Goal: Information Seeking & Learning: Learn about a topic

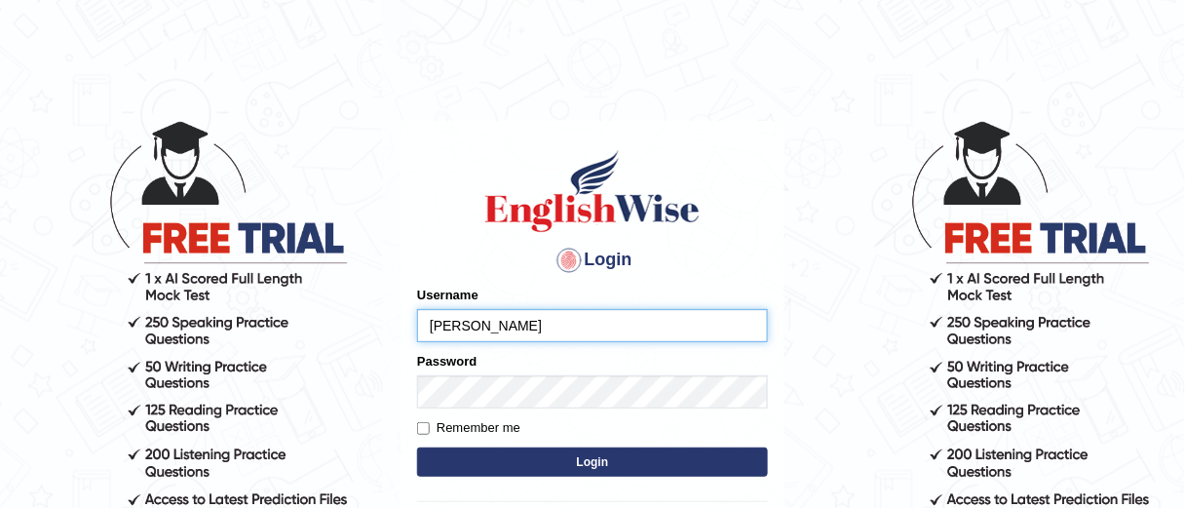
type input "sam_123"
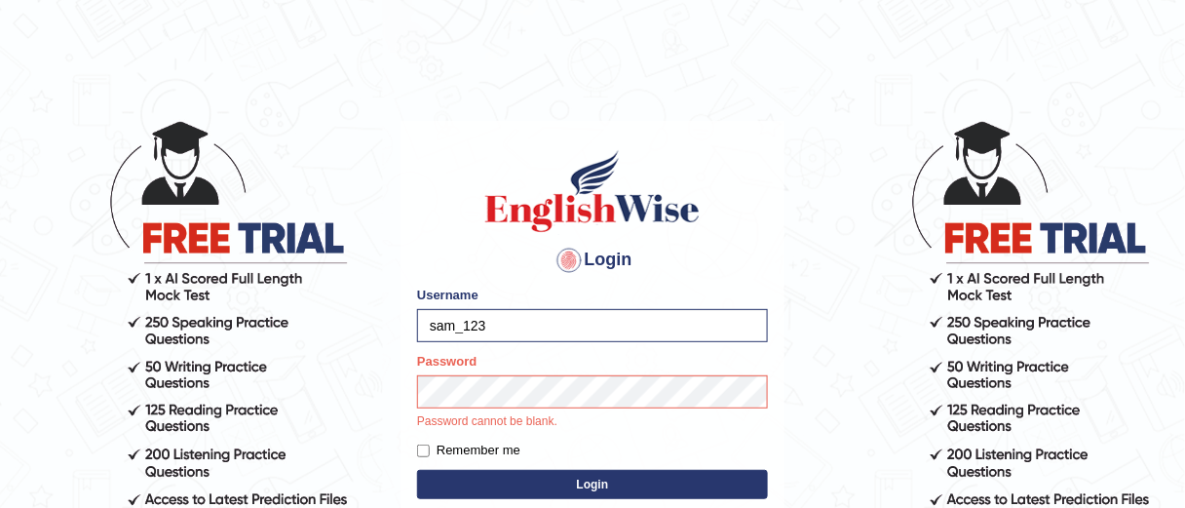
click at [584, 485] on button "Login" at bounding box center [592, 484] width 351 height 29
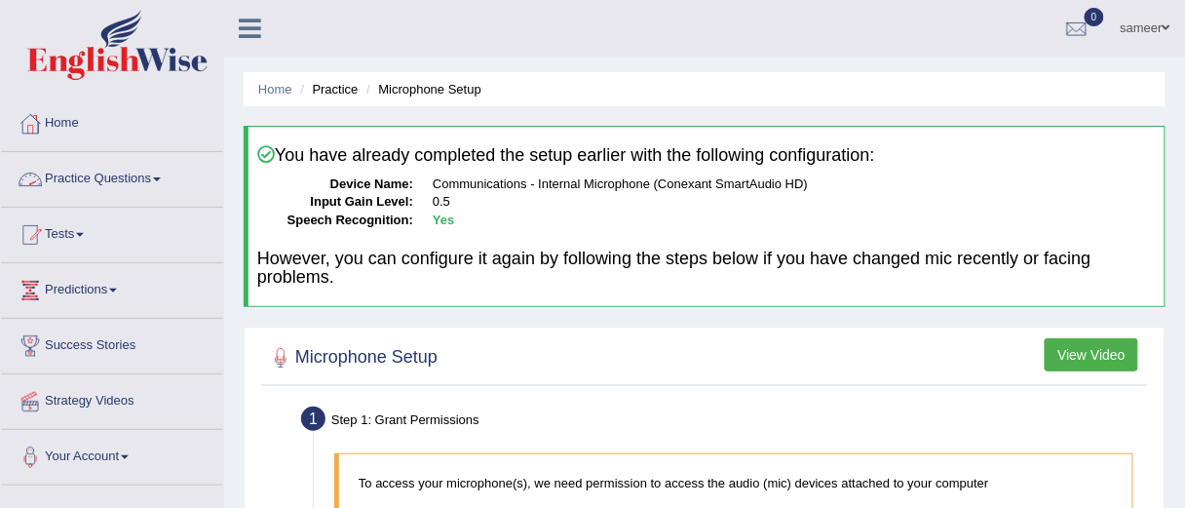
click at [147, 173] on link "Practice Questions" at bounding box center [112, 176] width 222 height 49
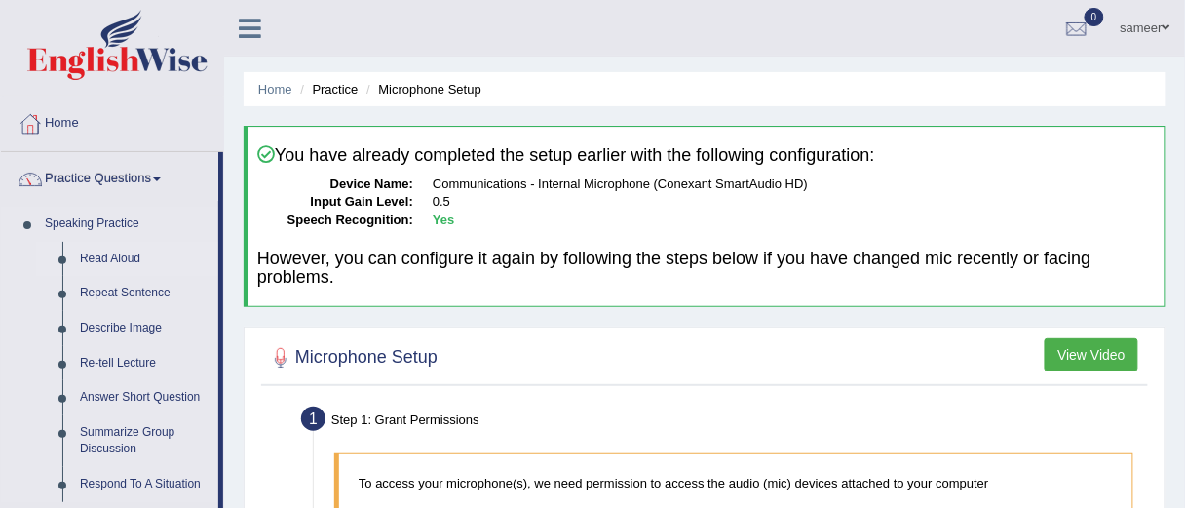
click at [114, 257] on link "Read Aloud" at bounding box center [144, 259] width 147 height 35
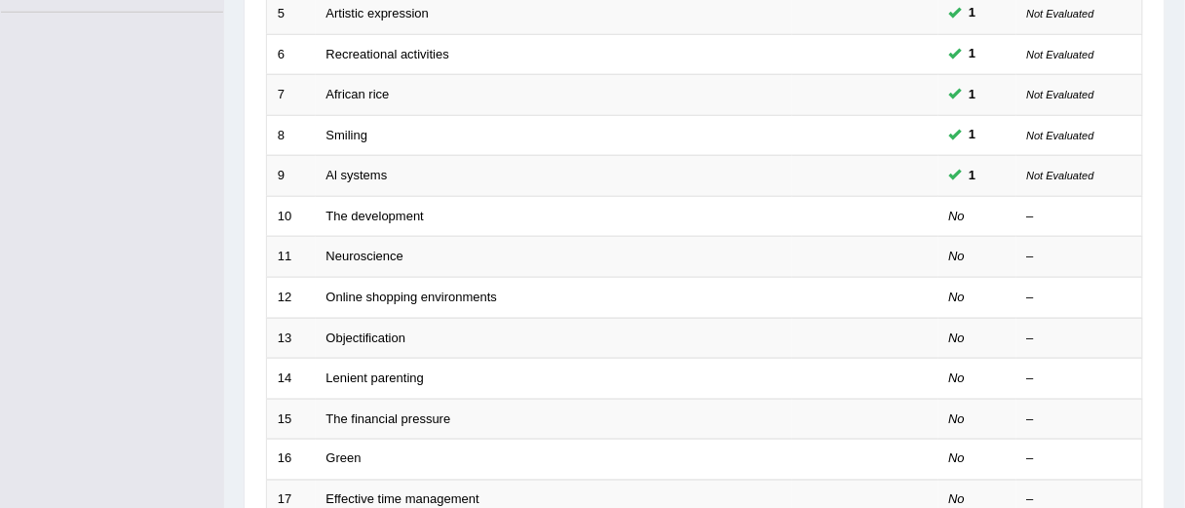
scroll to position [462, 0]
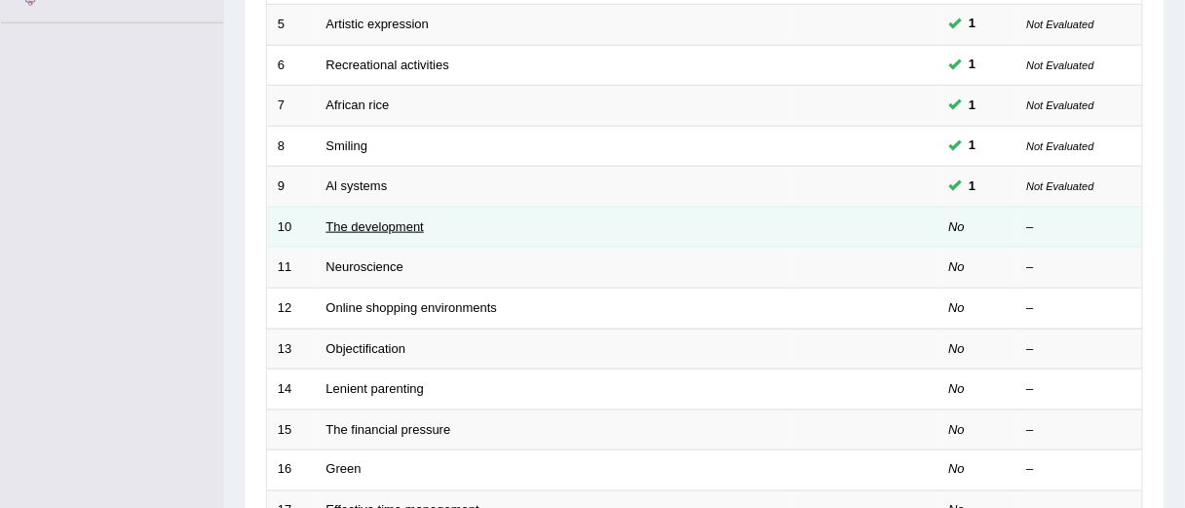
click at [374, 231] on link "The development" at bounding box center [375, 226] width 97 height 15
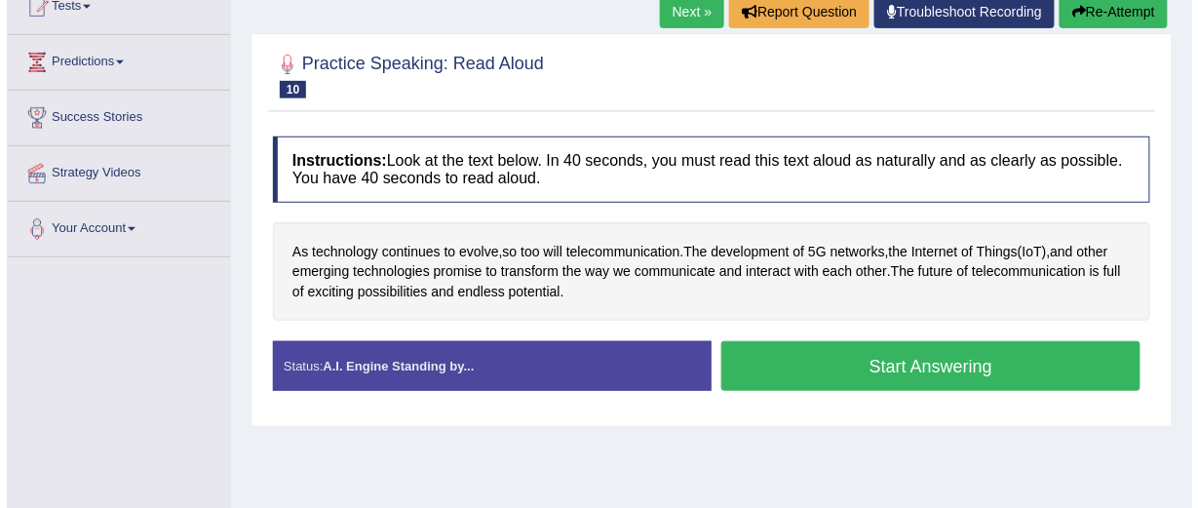
scroll to position [234, 0]
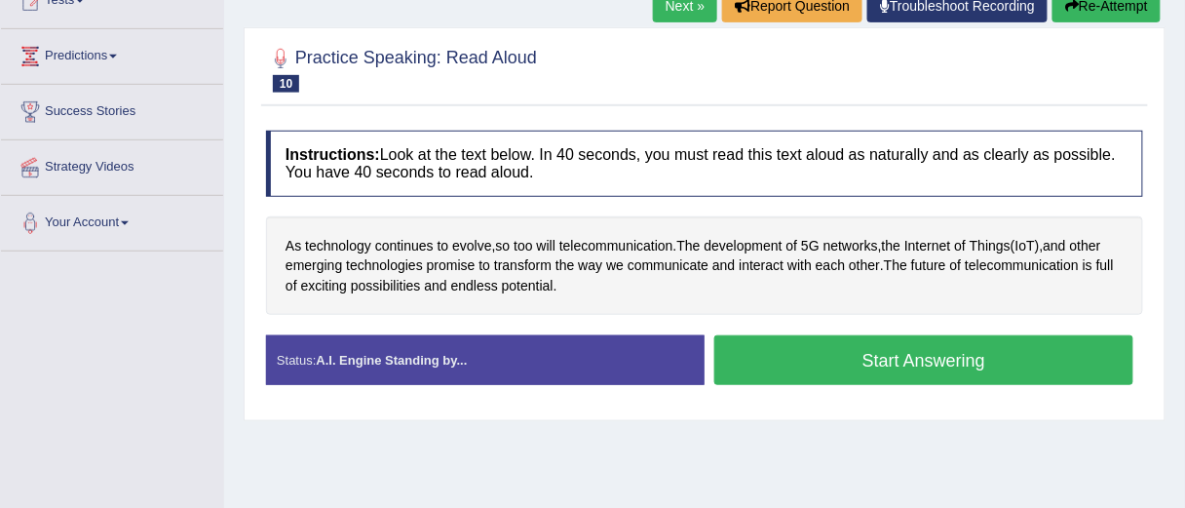
click at [784, 359] on button "Start Answering" at bounding box center [924, 360] width 419 height 50
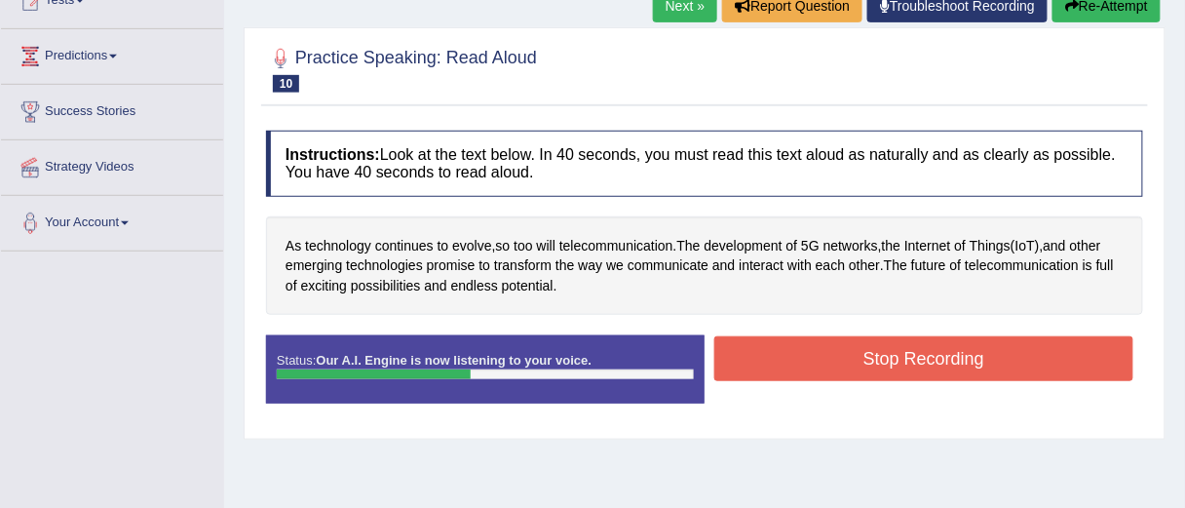
click at [921, 365] on button "Stop Recording" at bounding box center [924, 358] width 419 height 45
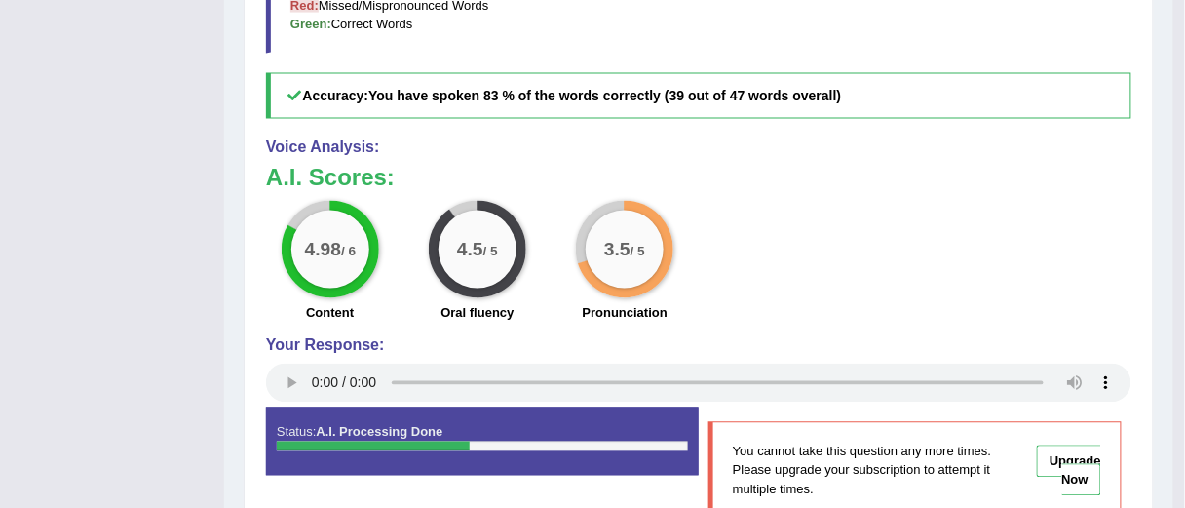
scroll to position [0, 0]
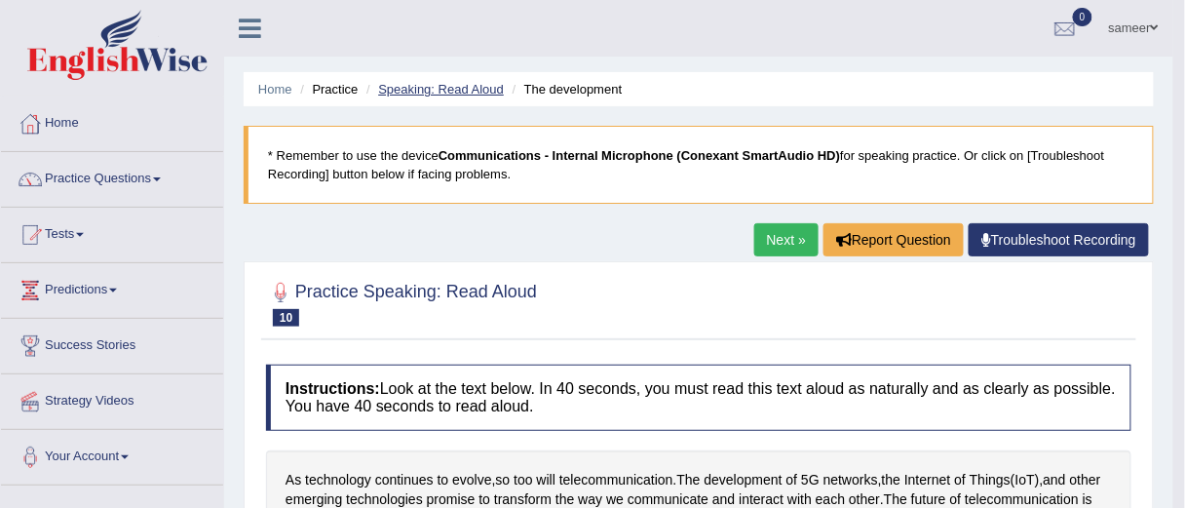
click at [421, 93] on link "Speaking: Read Aloud" at bounding box center [441, 89] width 126 height 15
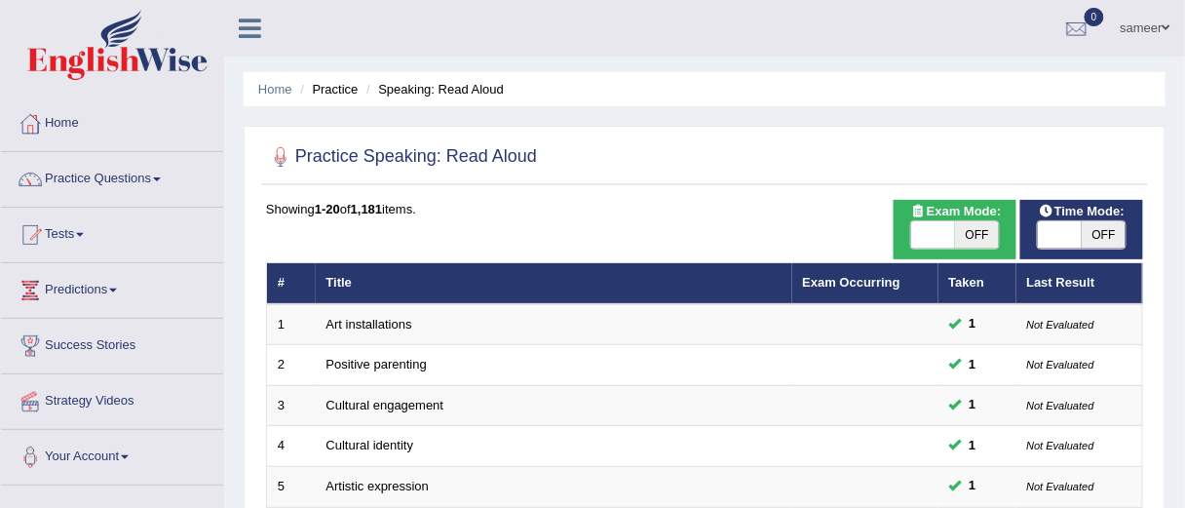
click at [1090, 230] on span "OFF" at bounding box center [1104, 234] width 44 height 27
checkbox input "true"
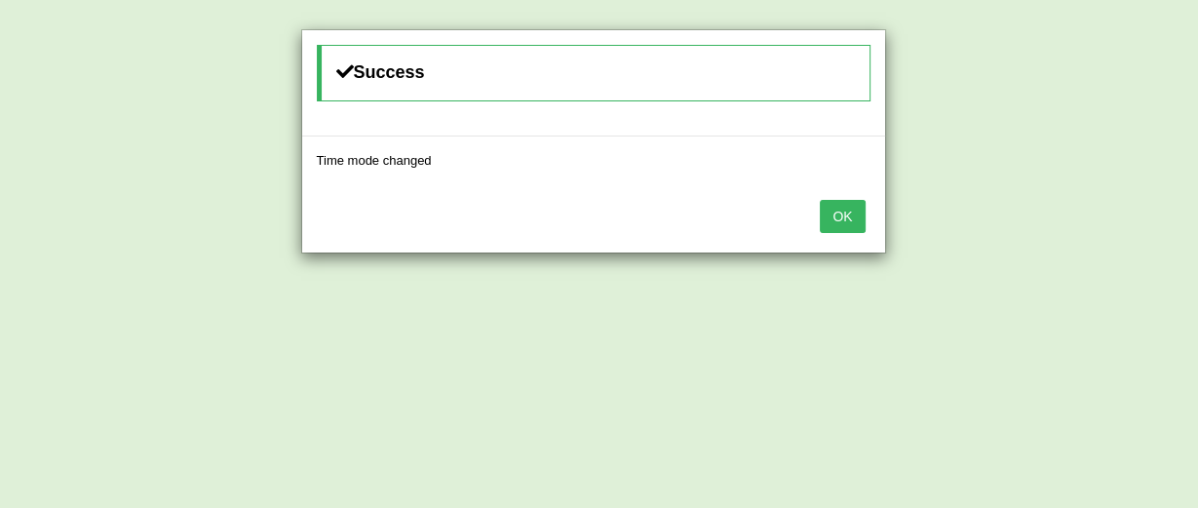
click at [860, 227] on button "OK" at bounding box center [842, 216] width 45 height 33
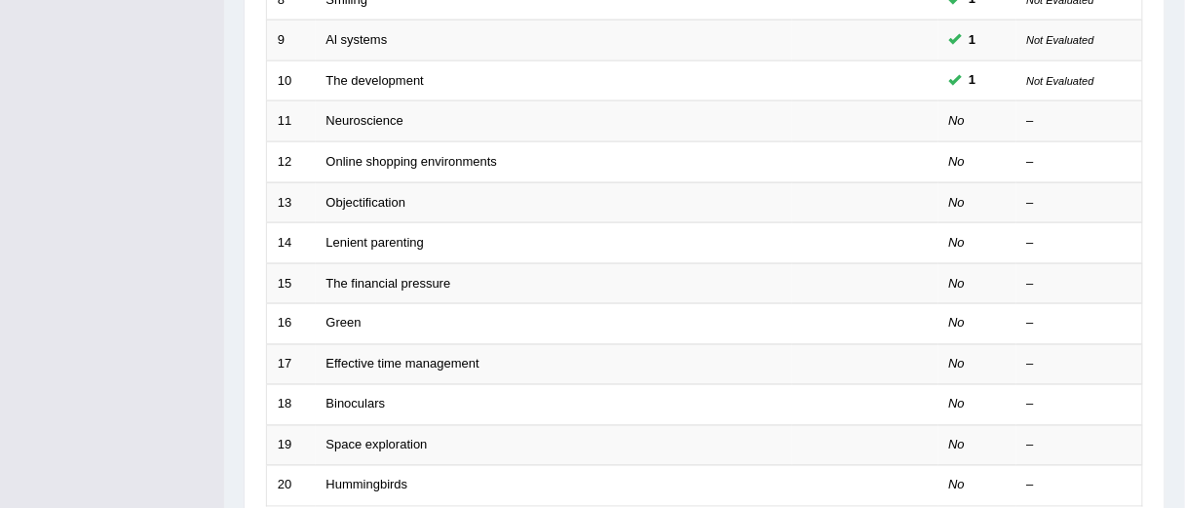
scroll to position [421, 0]
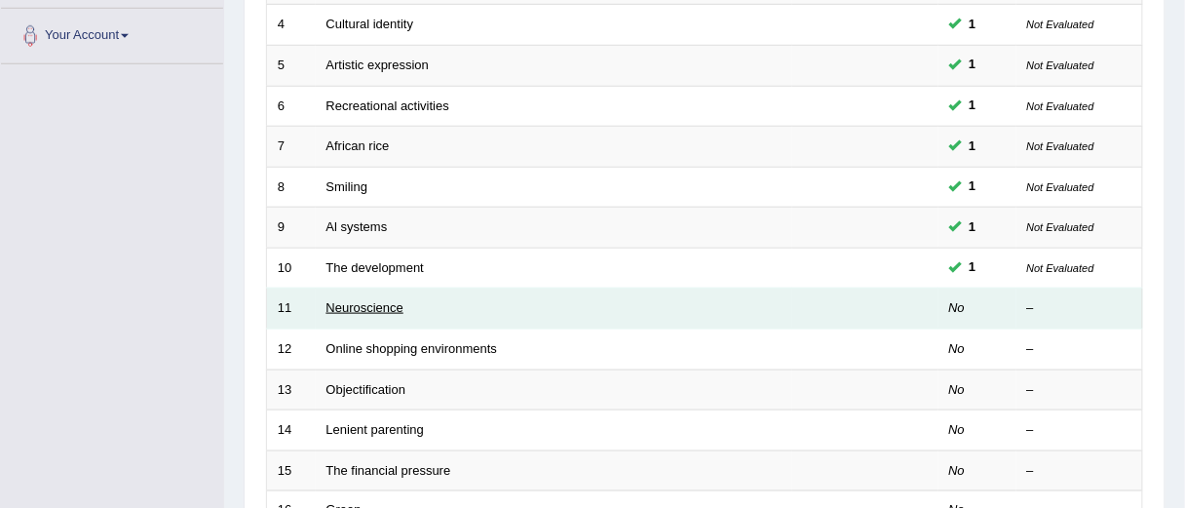
click at [384, 313] on link "Neuroscience" at bounding box center [366, 307] width 78 height 15
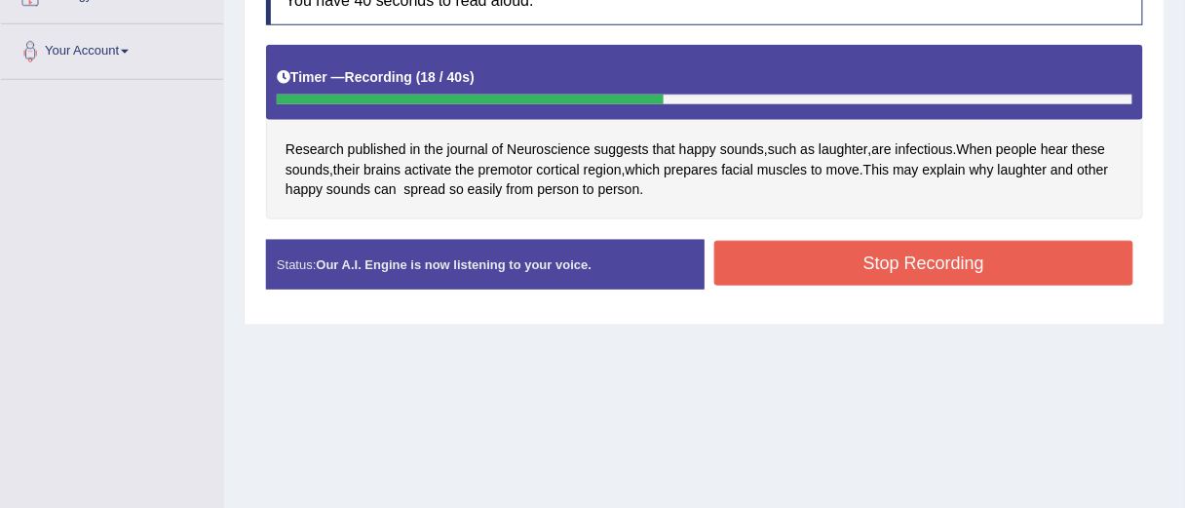
click at [879, 247] on button "Stop Recording" at bounding box center [924, 263] width 419 height 45
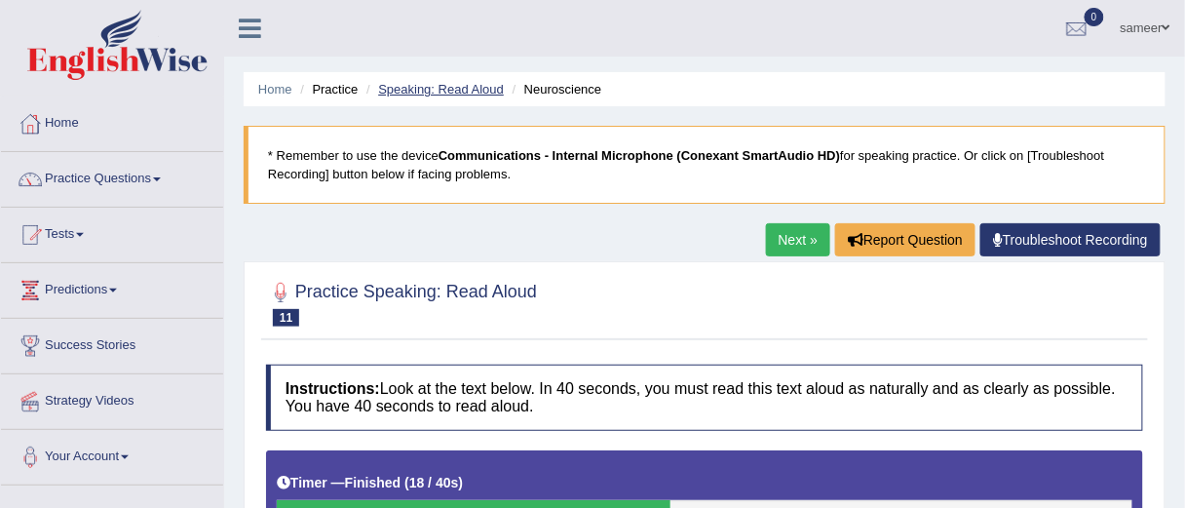
click at [436, 91] on link "Speaking: Read Aloud" at bounding box center [441, 89] width 126 height 15
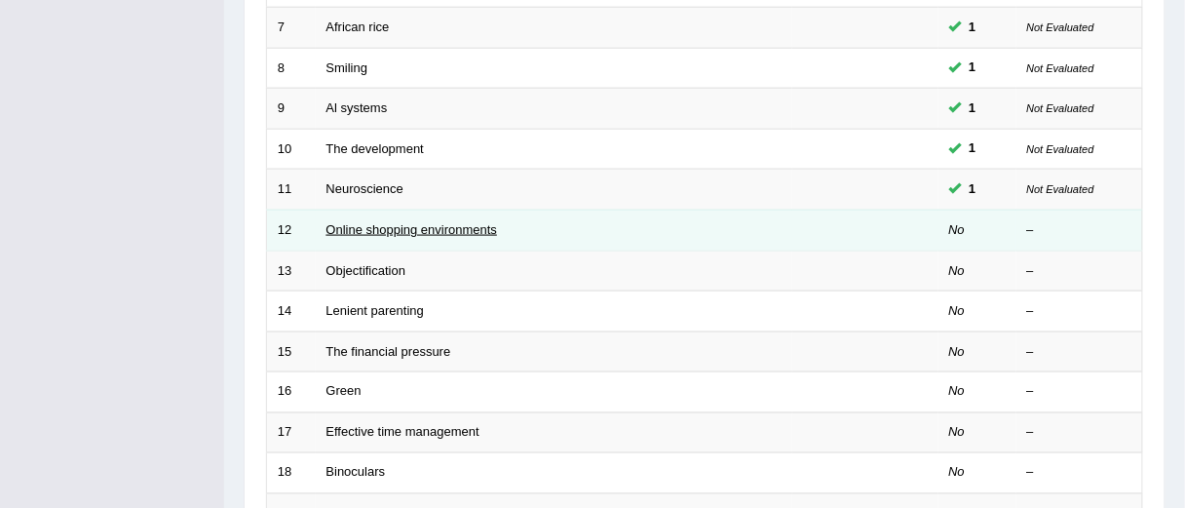
click at [444, 235] on link "Online shopping environments" at bounding box center [413, 229] width 172 height 15
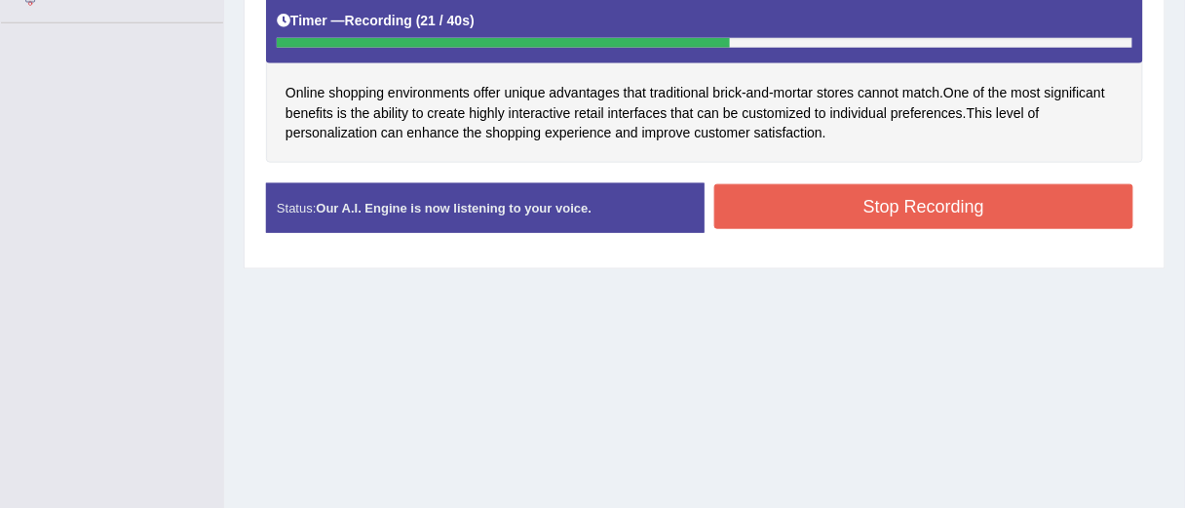
click at [812, 206] on button "Stop Recording" at bounding box center [924, 206] width 419 height 45
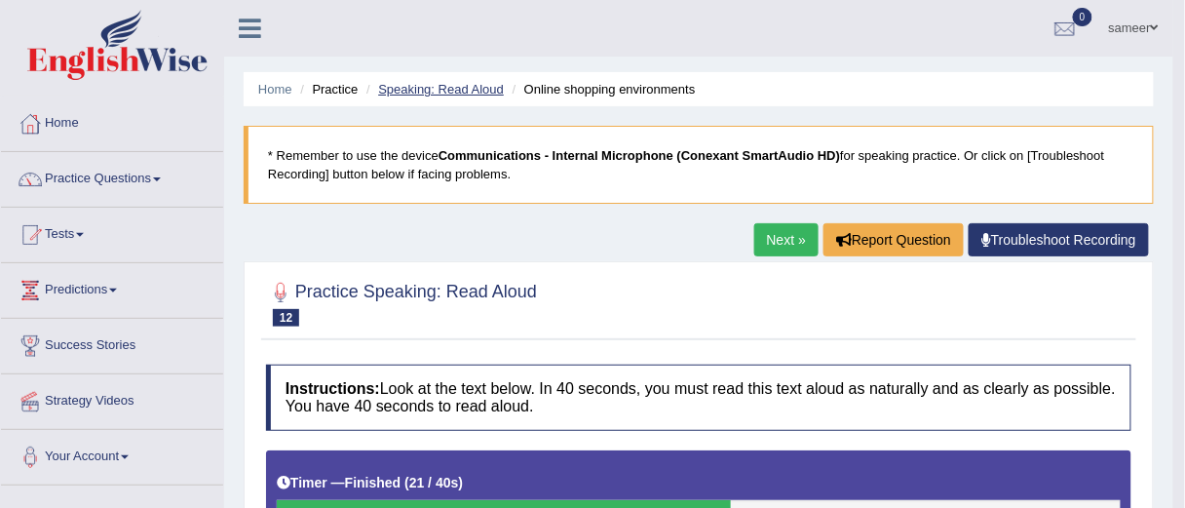
click at [423, 91] on link "Speaking: Read Aloud" at bounding box center [441, 89] width 126 height 15
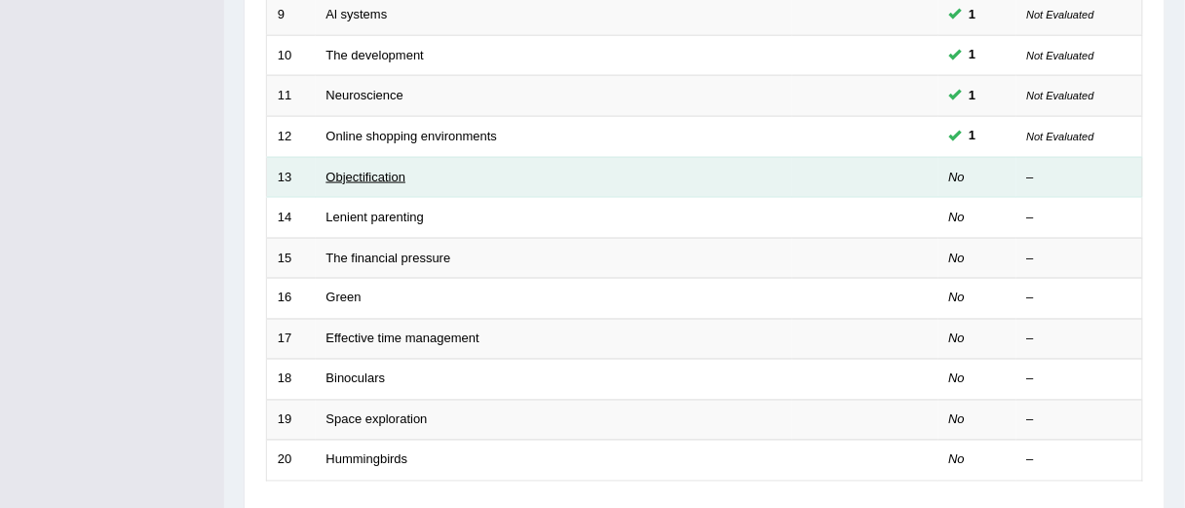
click at [369, 177] on link "Objectification" at bounding box center [367, 177] width 80 height 15
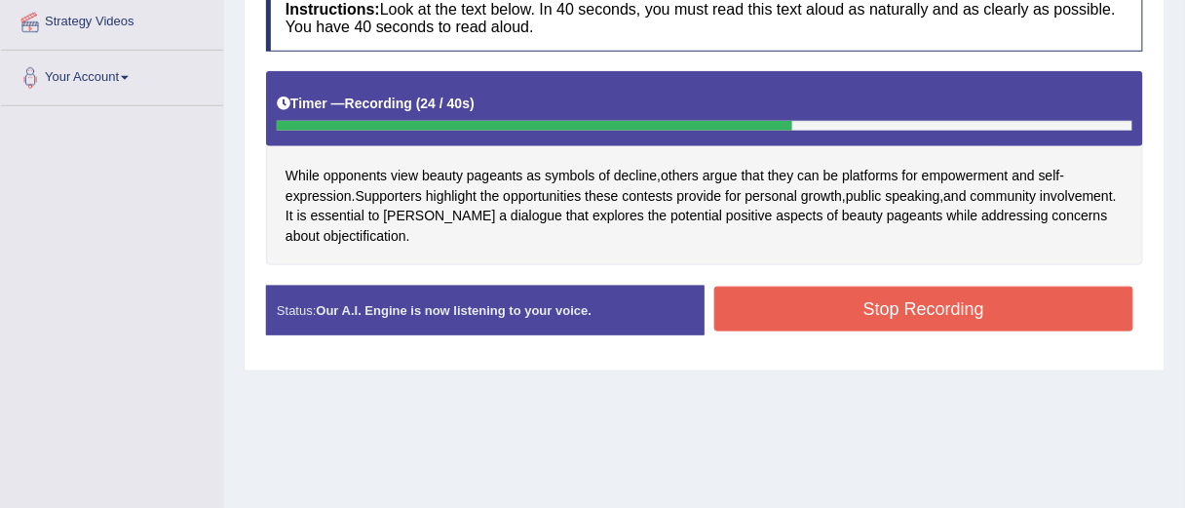
click at [780, 299] on button "Stop Recording" at bounding box center [924, 309] width 419 height 45
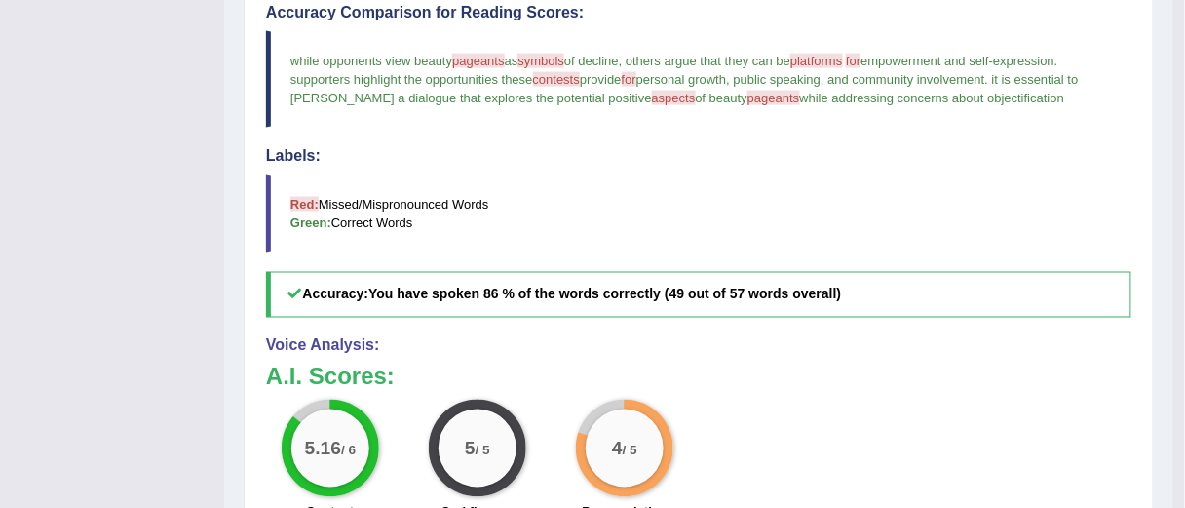
scroll to position [676, 0]
